Goal: Task Accomplishment & Management: Manage account settings

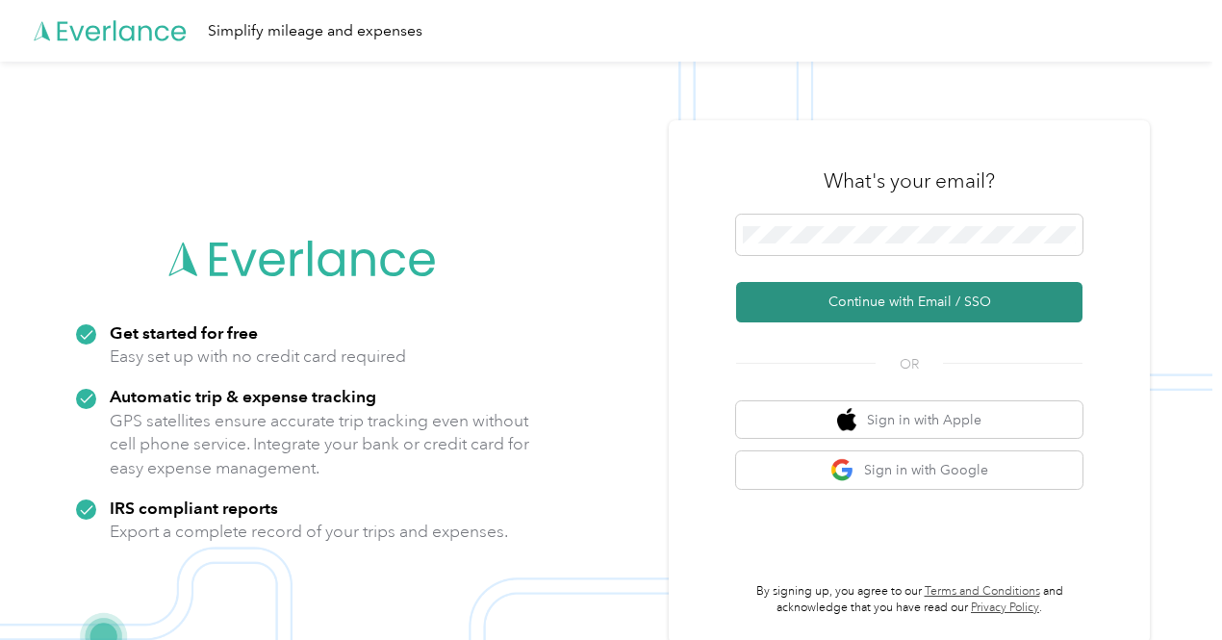
click at [884, 302] on button "Continue with Email / SSO" at bounding box center [909, 302] width 346 height 40
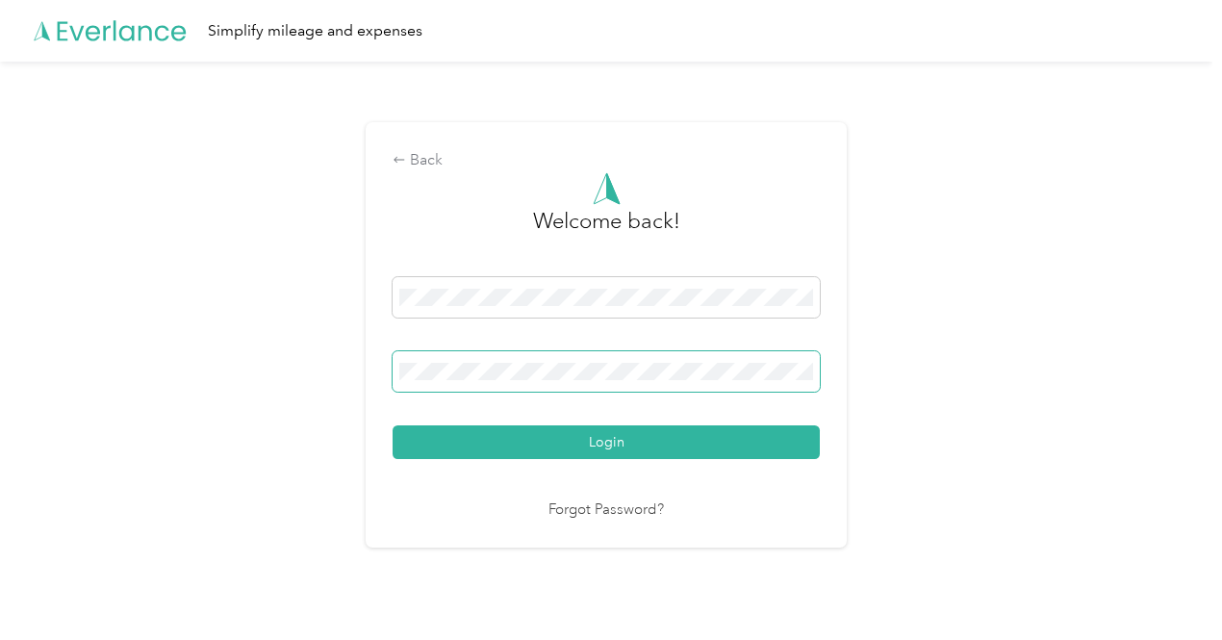
click at [392, 425] on button "Login" at bounding box center [605, 442] width 427 height 34
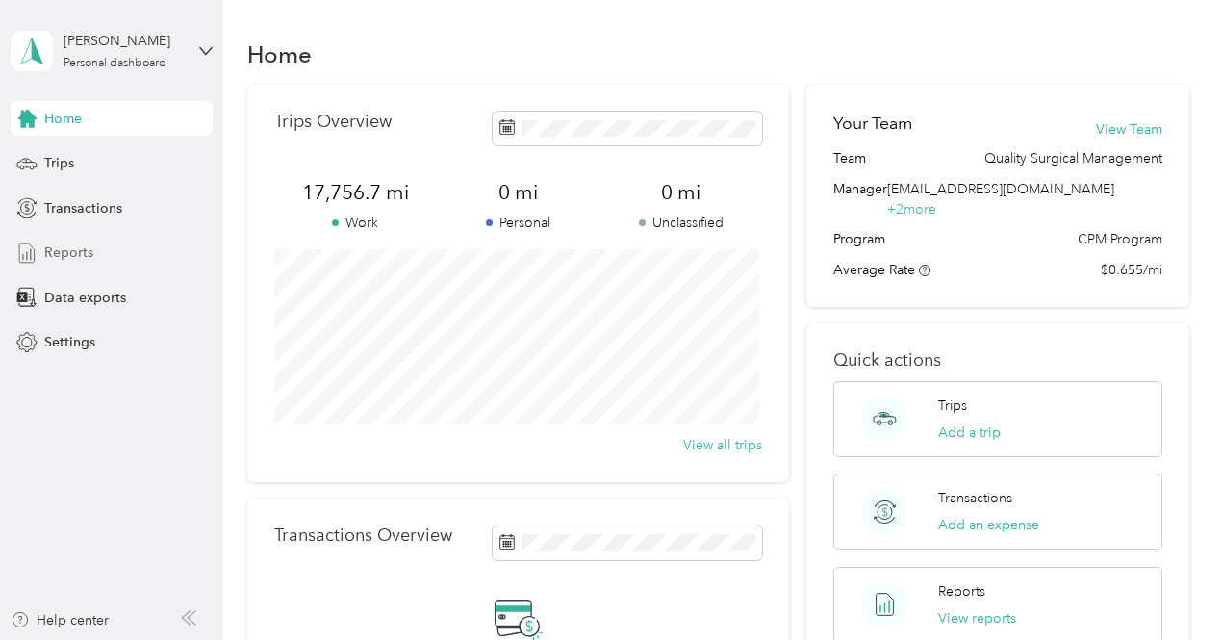
click at [85, 250] on span "Reports" at bounding box center [68, 252] width 49 height 20
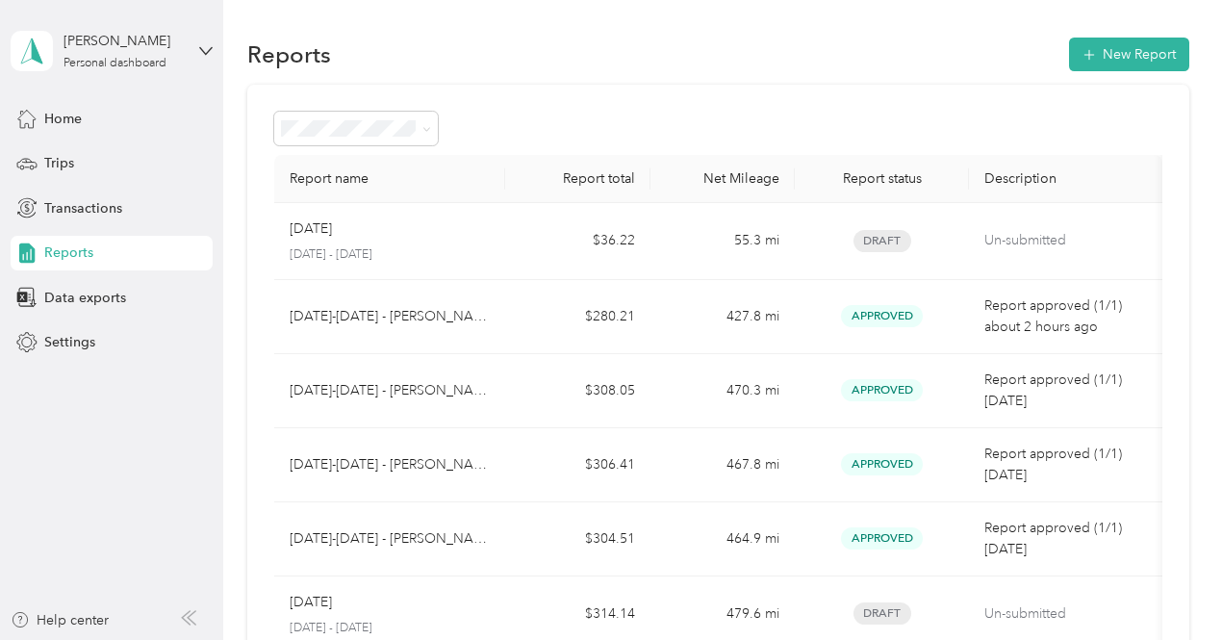
click at [424, 41] on div "Reports New Report" at bounding box center [718, 54] width 942 height 40
click at [1093, 62] on button "New Report" at bounding box center [1129, 55] width 120 height 34
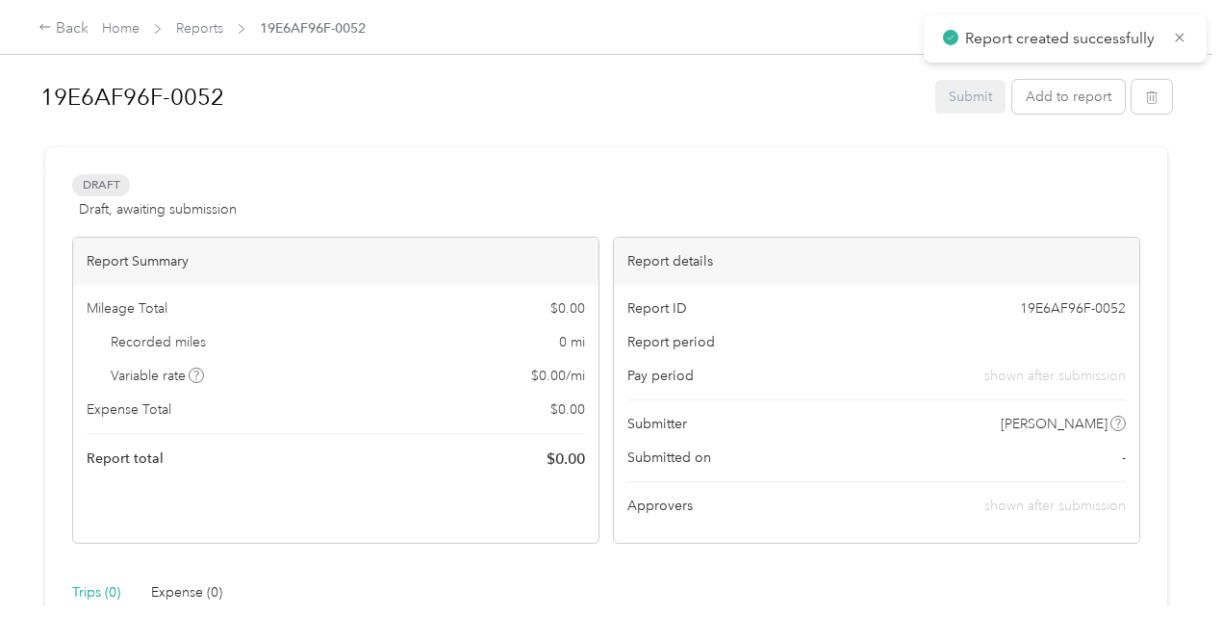
click at [201, 97] on h1 "19E6AF96F-0052" at bounding box center [480, 97] width 881 height 46
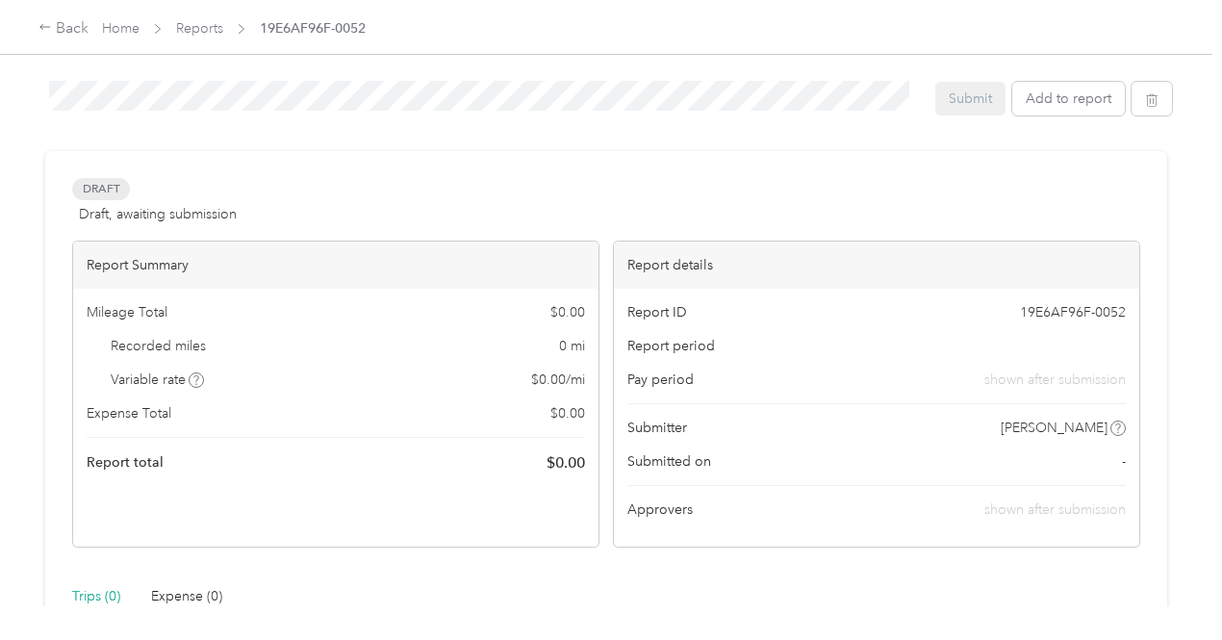
click at [23, 91] on div "19E6AF96F-0052 Submit Add to report Draft Draft, awaiting submission View activ…" at bounding box center [606, 303] width 1212 height 606
click at [175, 139] on div at bounding box center [605, 143] width 1131 height 20
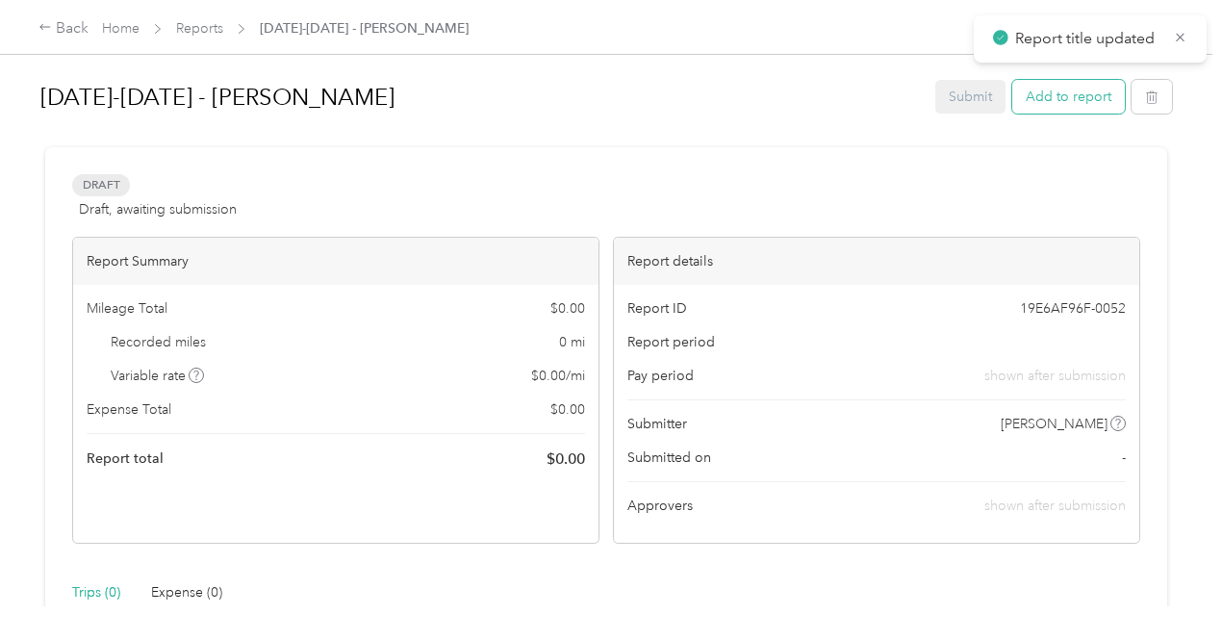
click at [1066, 84] on button "Add to report" at bounding box center [1068, 97] width 113 height 34
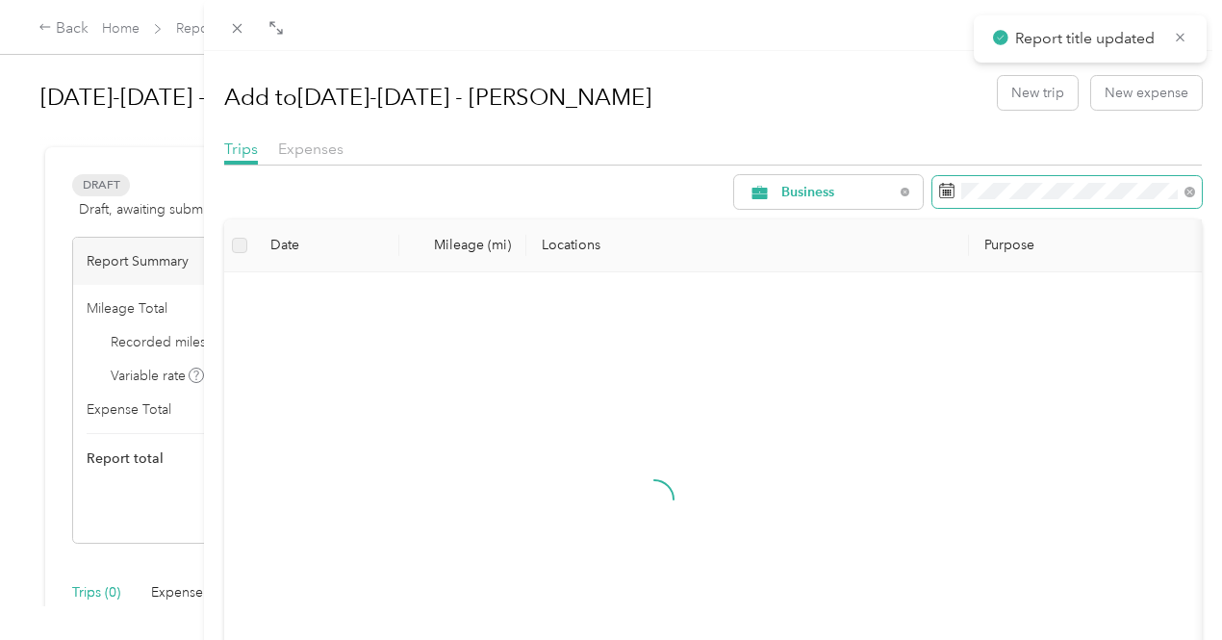
click at [978, 205] on span at bounding box center [1066, 192] width 269 height 33
click at [947, 191] on rect at bounding box center [948, 192] width 2 height 2
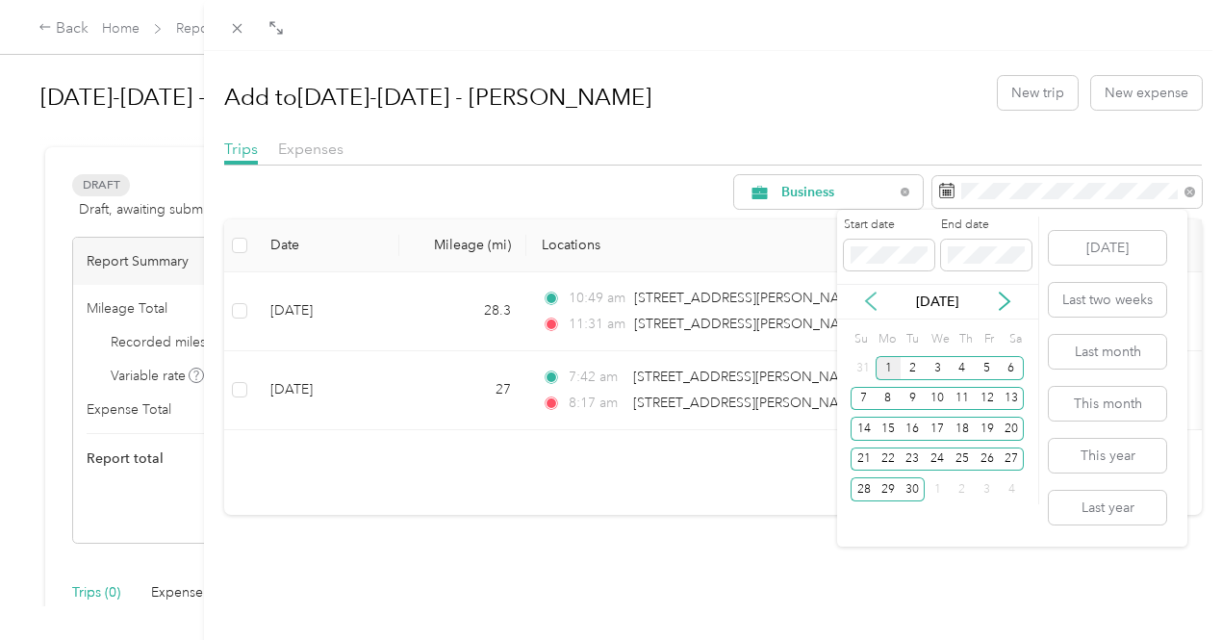
click at [864, 305] on icon at bounding box center [870, 300] width 19 height 19
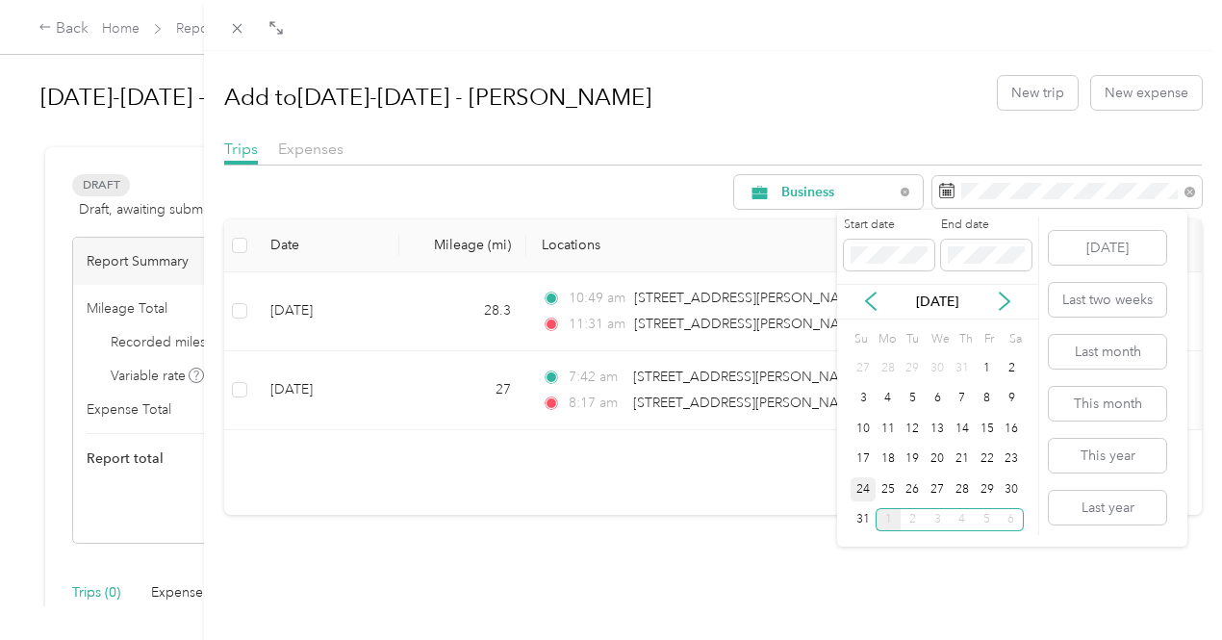
click at [866, 499] on div "24" at bounding box center [862, 489] width 25 height 24
click at [1019, 493] on div "30" at bounding box center [1010, 489] width 25 height 24
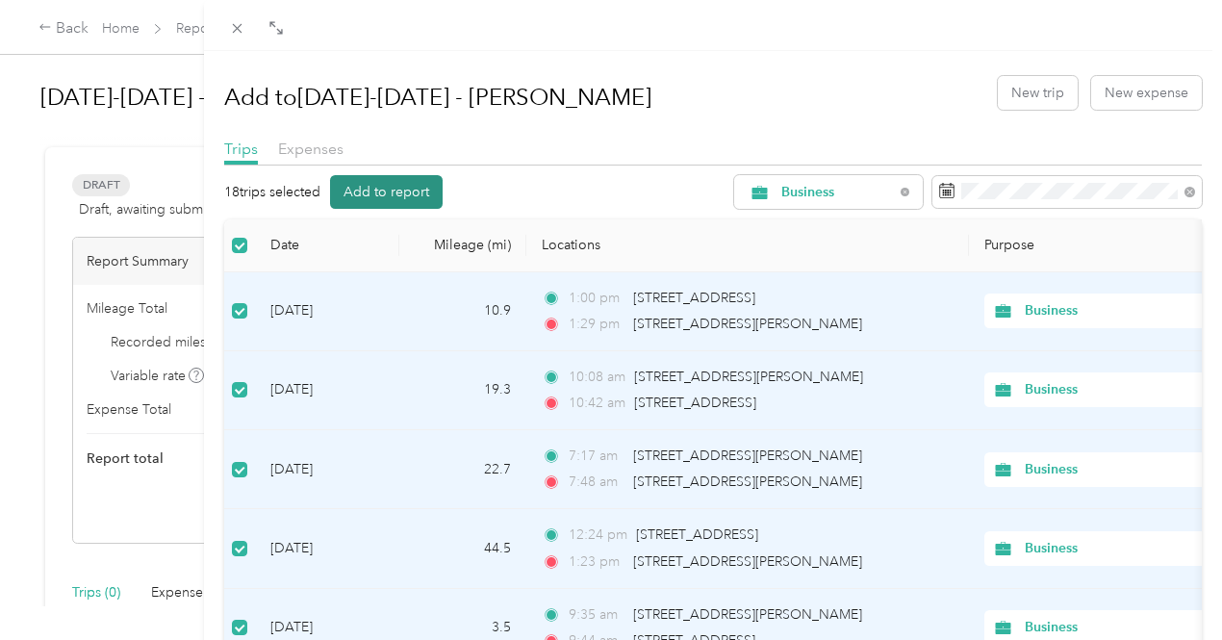
click at [442, 197] on button "Add to report" at bounding box center [386, 192] width 113 height 34
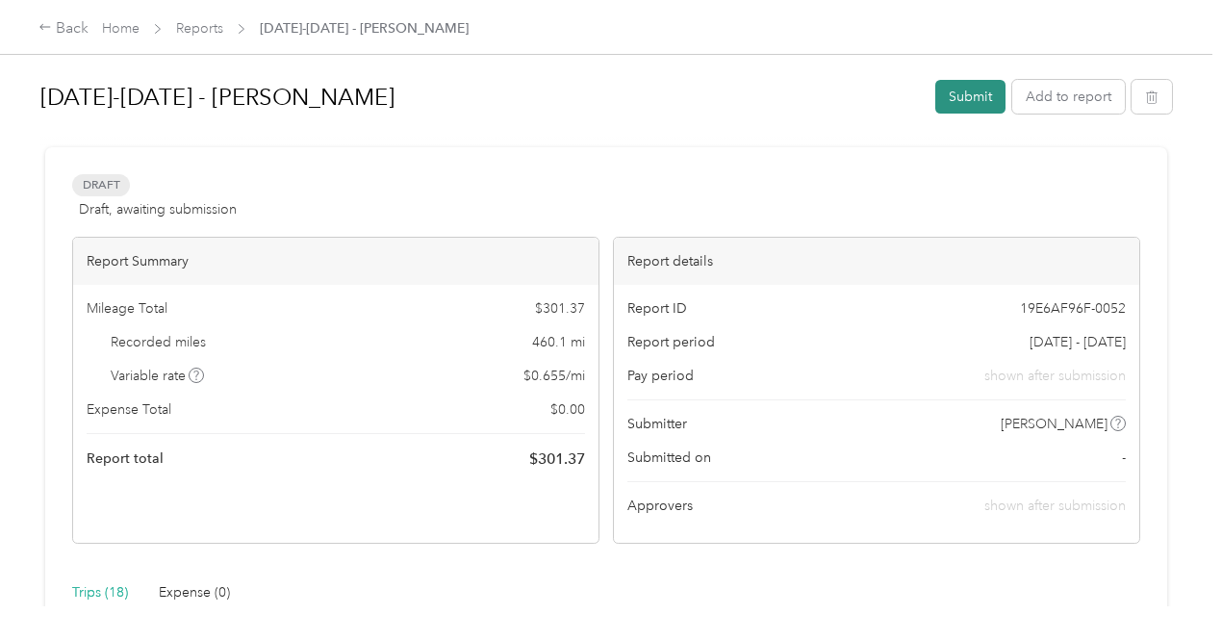
click at [945, 111] on button "Submit" at bounding box center [970, 97] width 70 height 34
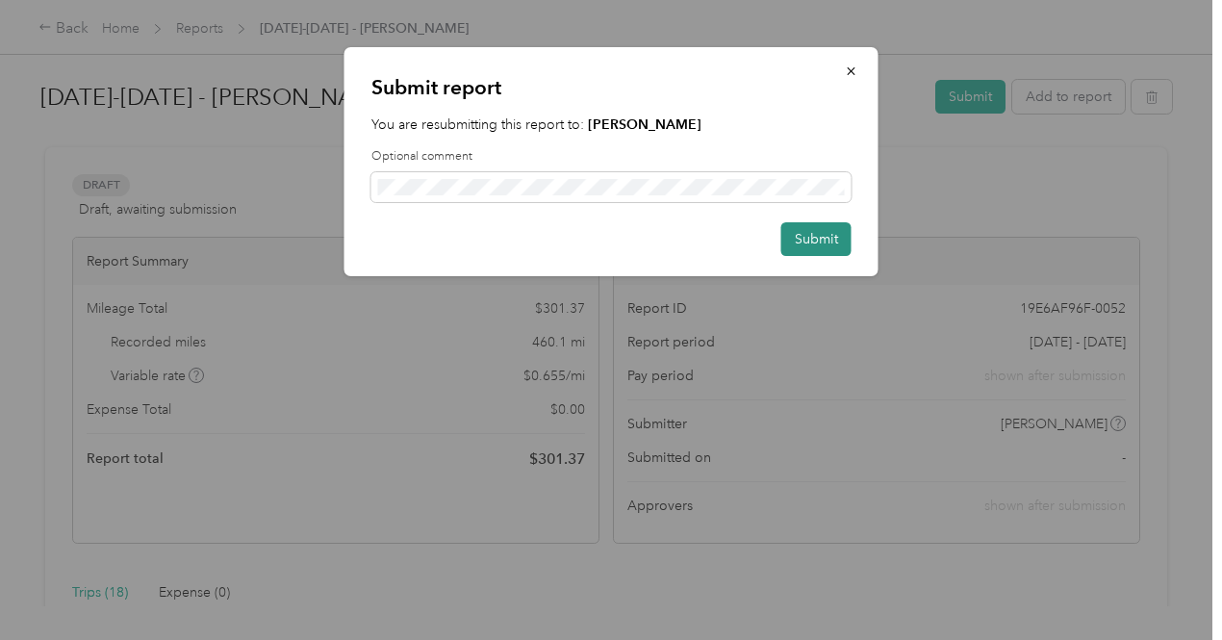
click at [820, 243] on button "Submit" at bounding box center [816, 239] width 70 height 34
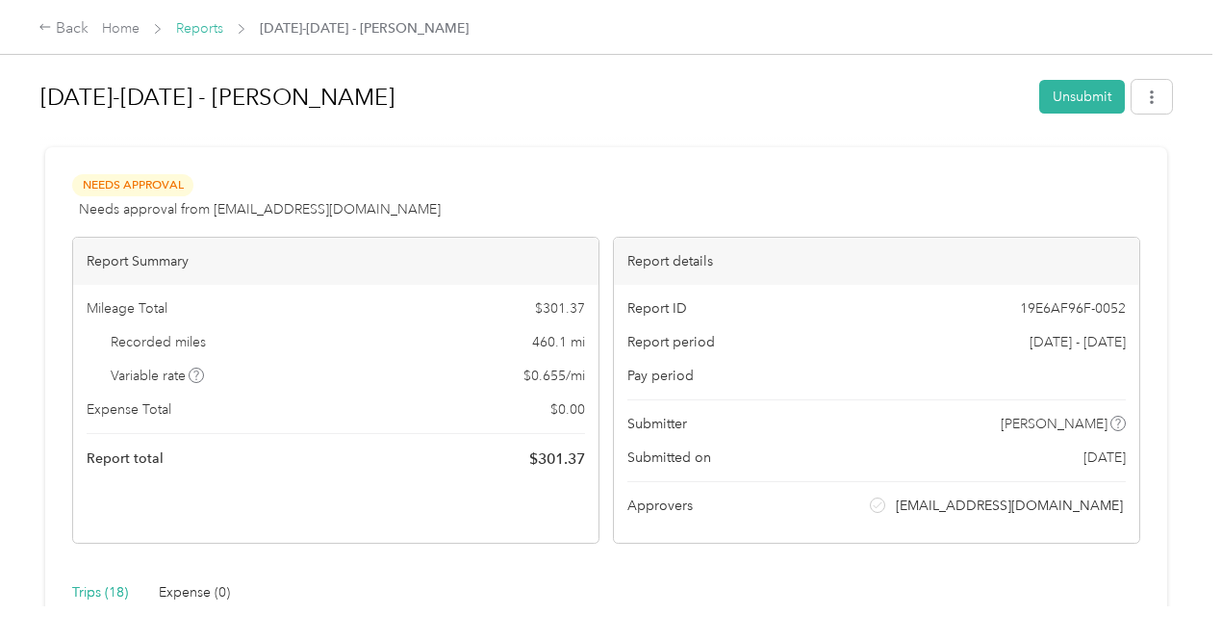
click at [192, 25] on link "Reports" at bounding box center [199, 28] width 47 height 16
